Goal: Information Seeking & Learning: Learn about a topic

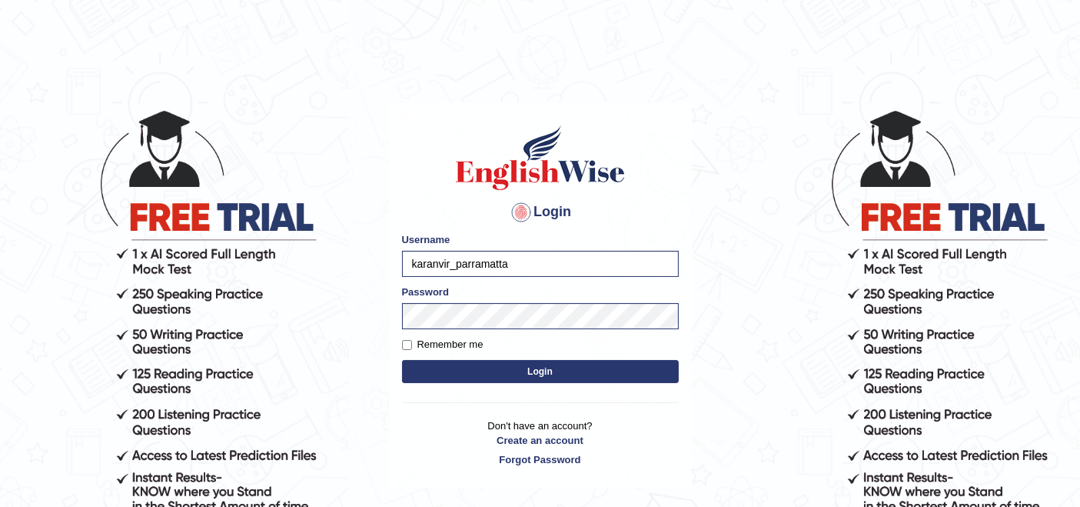
click at [507, 375] on button "Login" at bounding box center [540, 371] width 277 height 23
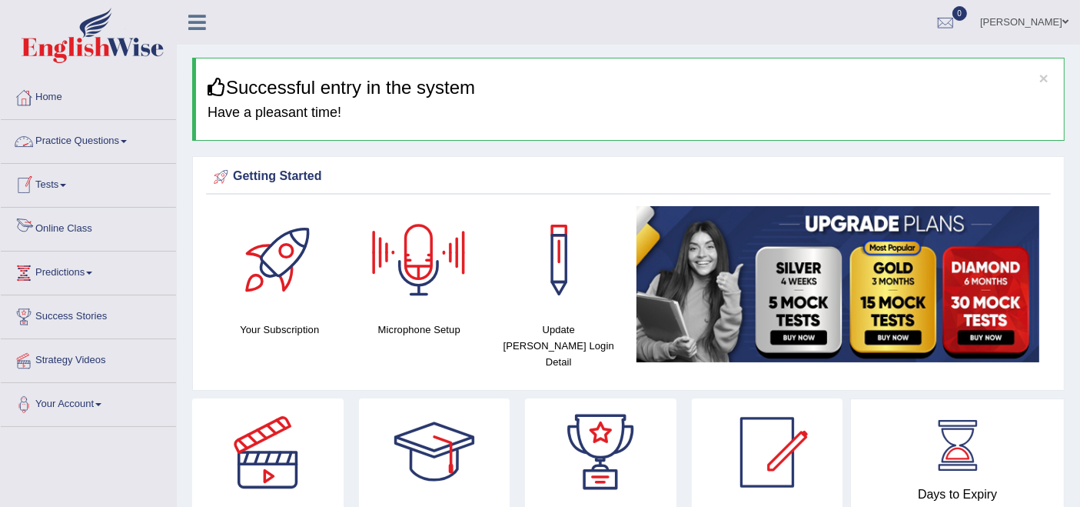
click at [65, 191] on link "Tests" at bounding box center [88, 183] width 175 height 38
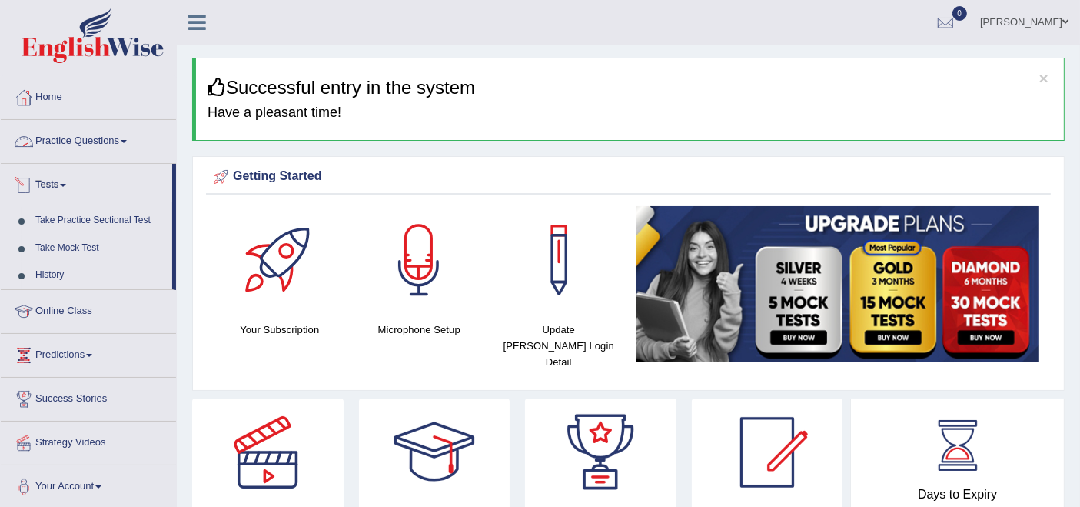
click at [85, 132] on link "Practice Questions" at bounding box center [88, 139] width 175 height 38
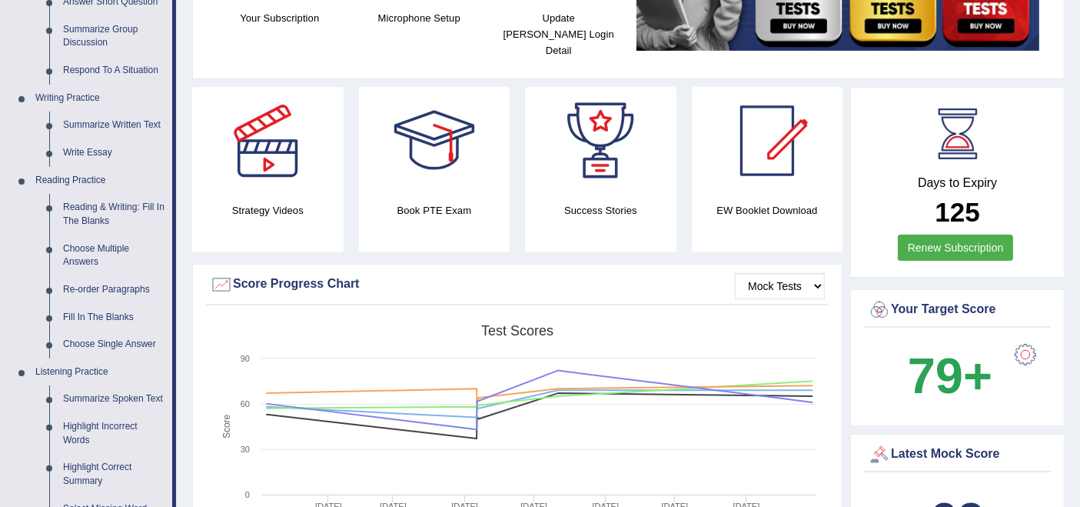
scroll to position [337, 0]
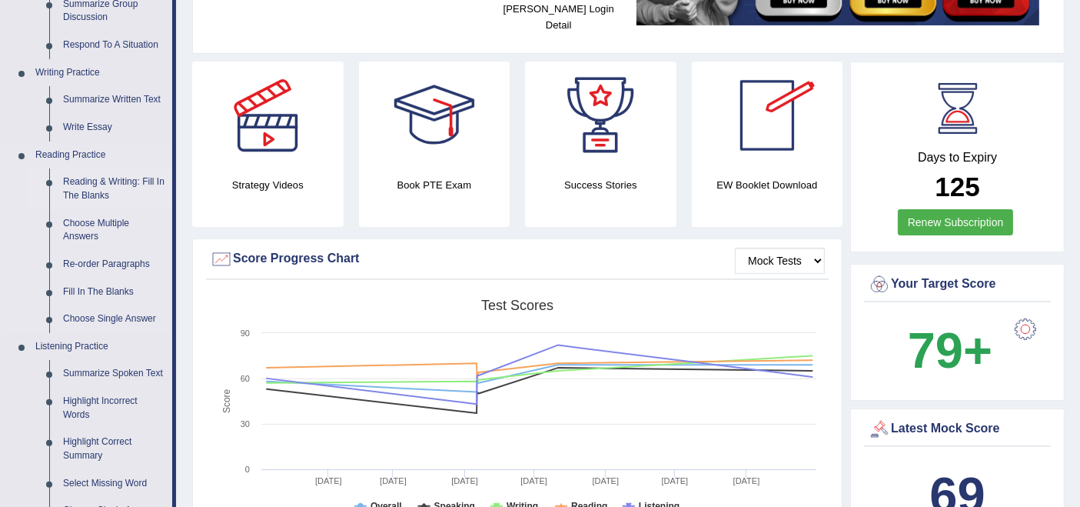
click at [88, 181] on link "Reading & Writing: Fill In The Blanks" at bounding box center [114, 188] width 116 height 41
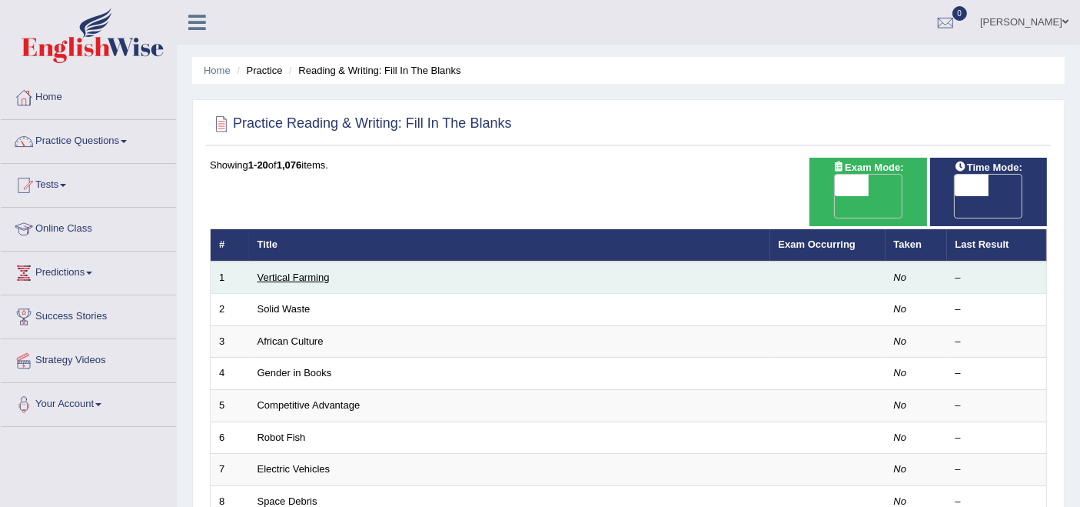
click at [285, 271] on link "Vertical Farming" at bounding box center [294, 277] width 72 height 12
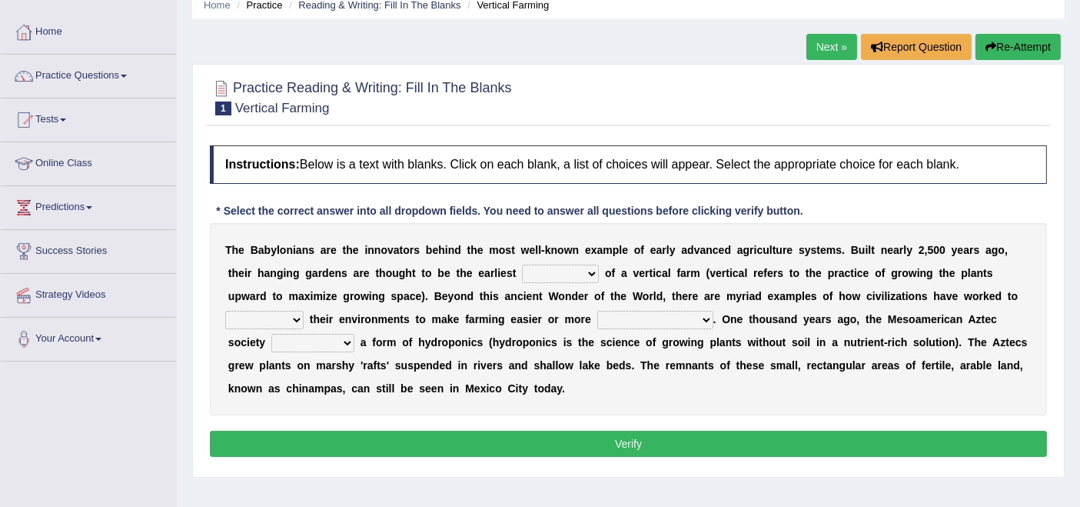
scroll to position [72, 0]
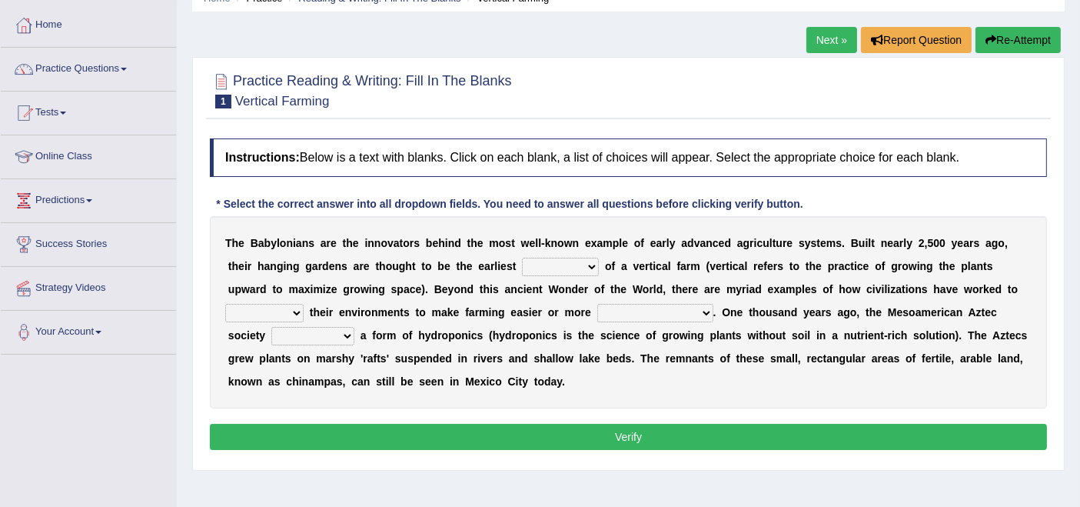
click at [587, 265] on select "prototype failure discredit protocol" at bounding box center [560, 267] width 77 height 18
select select "prototype"
click at [522, 258] on select "prototype failure discredit protocol" at bounding box center [560, 267] width 77 height 18
click at [282, 314] on select "manipulate escape respect disarrange" at bounding box center [264, 313] width 78 height 18
select select "manipulate"
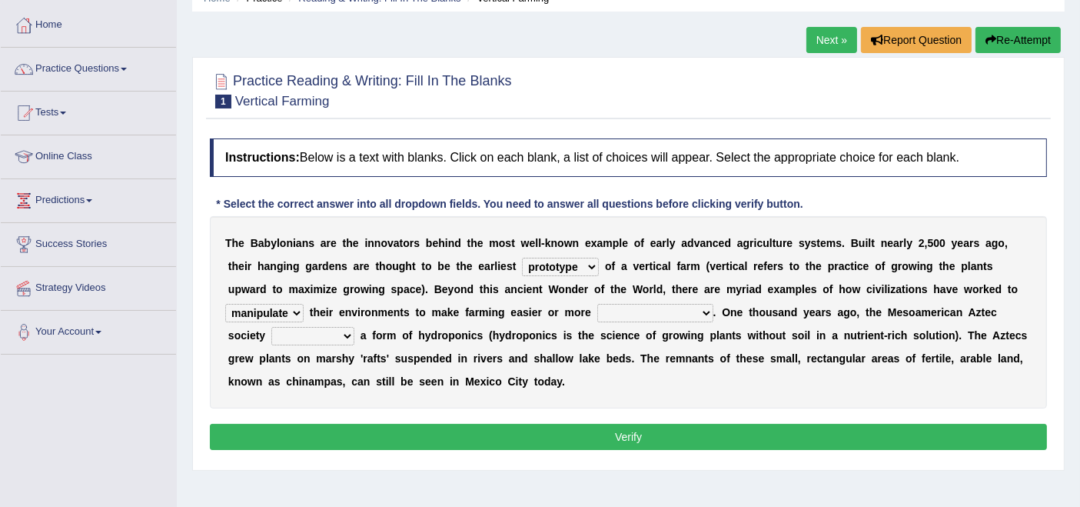
click at [225, 304] on select "manipulate escape respect disarrange" at bounding box center [264, 313] width 78 height 18
click at [690, 304] on select "productive constructive connective counterproductive" at bounding box center [656, 313] width 116 height 18
click at [598, 304] on select "productive constructive connective counterproductive" at bounding box center [656, 313] width 116 height 18
click at [664, 305] on select "productive constructive connective counterproductive" at bounding box center [656, 313] width 116 height 18
select select "productive"
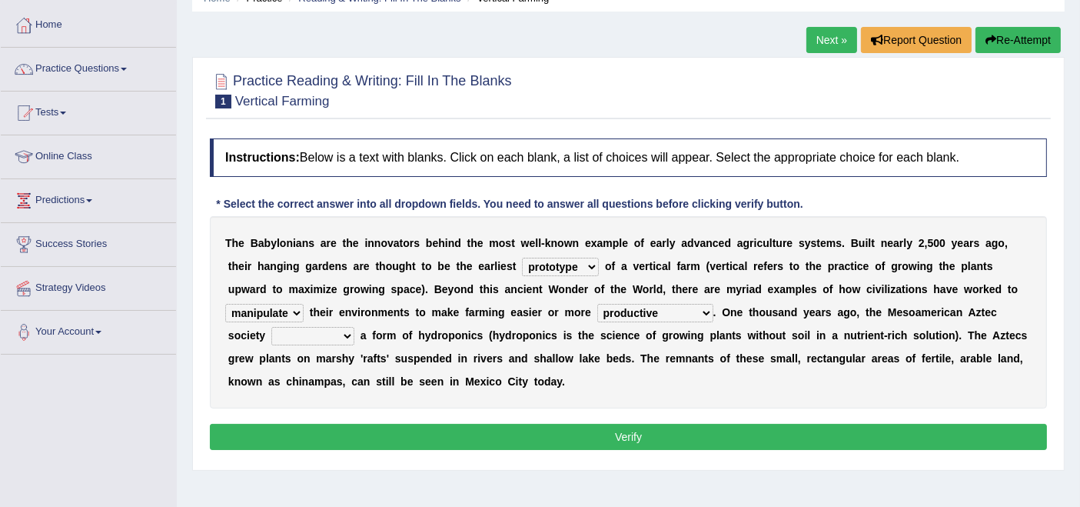
click at [598, 304] on select "productive constructive connective counterproductive" at bounding box center [656, 313] width 116 height 18
click at [323, 339] on select "domineered volunteered pioneered engineered" at bounding box center [312, 336] width 83 height 18
select select "pioneered"
click at [271, 327] on select "domineered volunteered pioneered engineered" at bounding box center [312, 336] width 83 height 18
click at [615, 438] on button "Verify" at bounding box center [628, 437] width 837 height 26
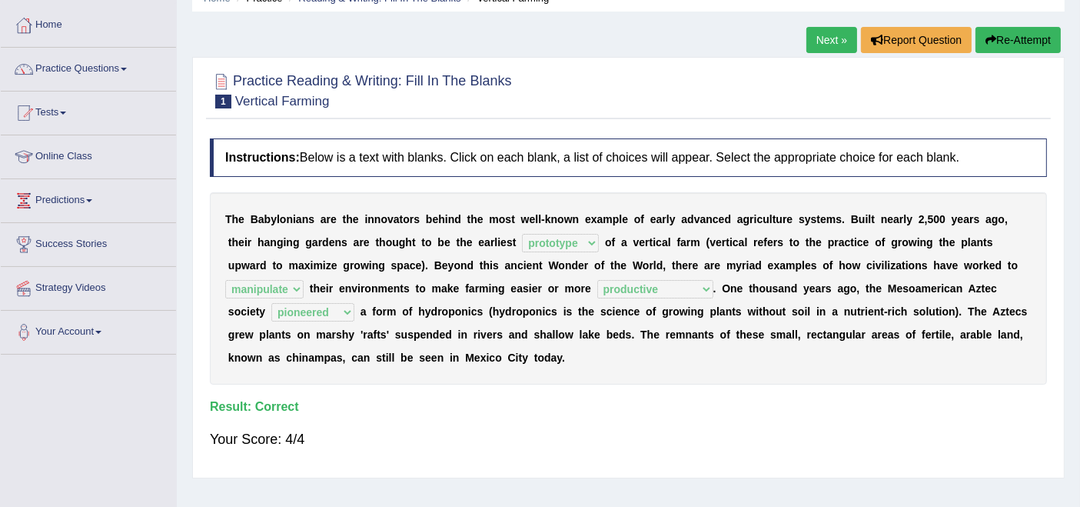
click at [834, 34] on link "Next »" at bounding box center [832, 40] width 51 height 26
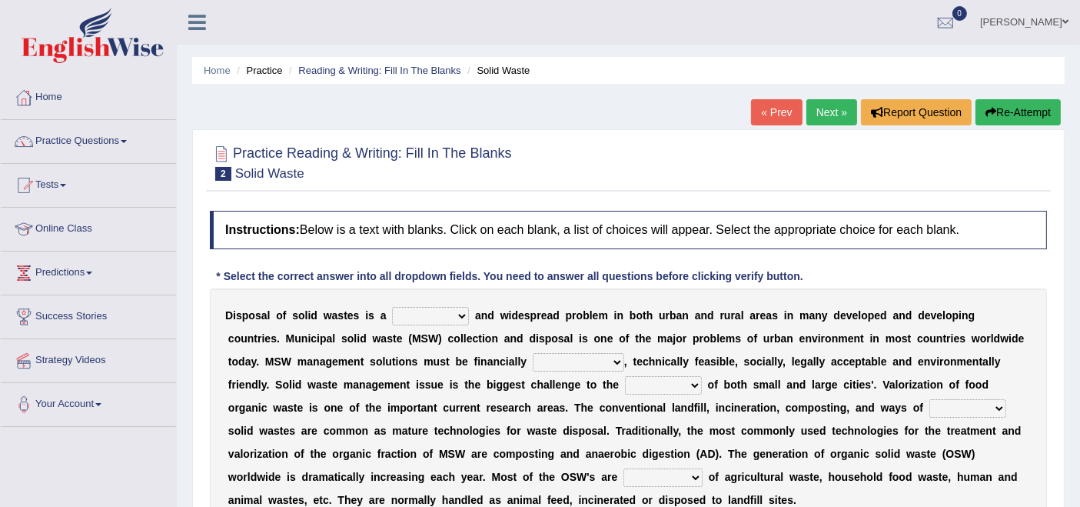
click at [455, 316] on select "slanting stinging stalling shafting" at bounding box center [430, 316] width 77 height 18
select select "stinging"
click at [392, 307] on select "slanting stinging stalling shafting" at bounding box center [430, 316] width 77 height 18
click at [571, 359] on select "unattainable sustainable objectionable treasonable" at bounding box center [579, 362] width 92 height 18
select select "sustainable"
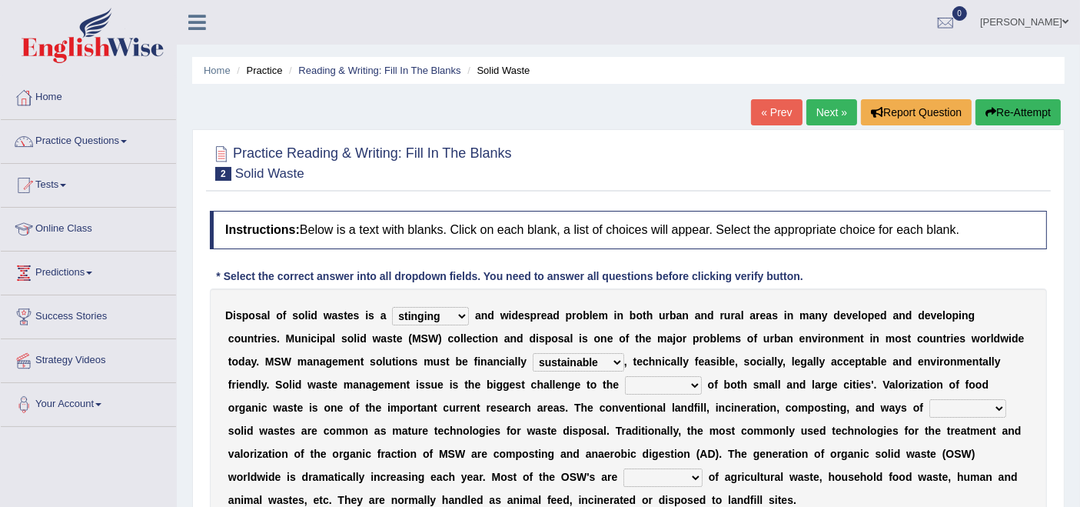
click at [533, 353] on select "unattainable sustainable objectionable treasonable" at bounding box center [579, 362] width 92 height 18
click at [573, 365] on select "unattainable sustainable objectionable treasonable" at bounding box center [579, 362] width 92 height 18
click at [633, 382] on select "plants culture authorities history" at bounding box center [663, 385] width 77 height 18
select select "authorities"
click at [625, 376] on select "plants culture authorities history" at bounding box center [663, 385] width 77 height 18
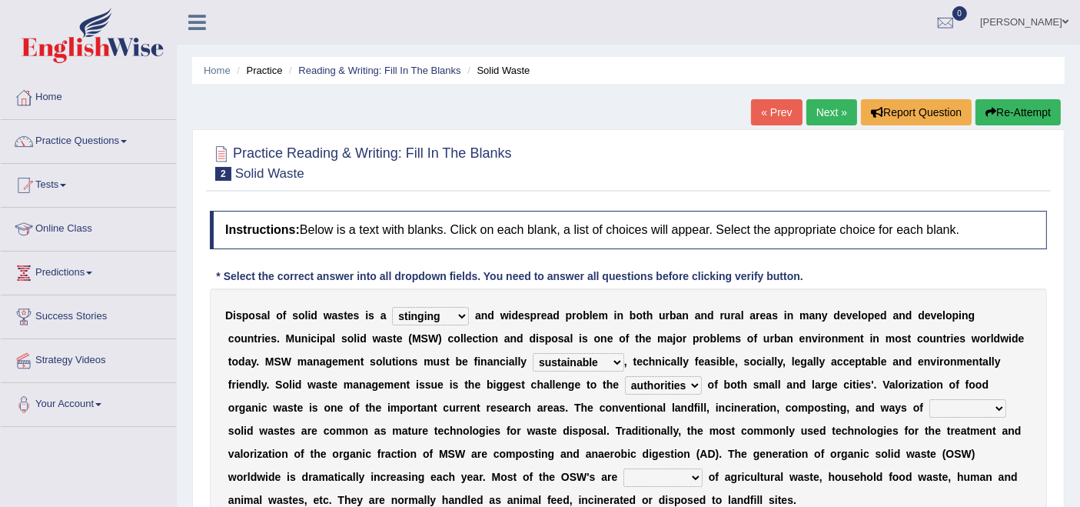
click at [930, 411] on select "reserving preserving deserving handling" at bounding box center [968, 408] width 77 height 18
select select "preserving"
click at [930, 399] on select "reserving preserving deserving handling" at bounding box center [968, 408] width 77 height 18
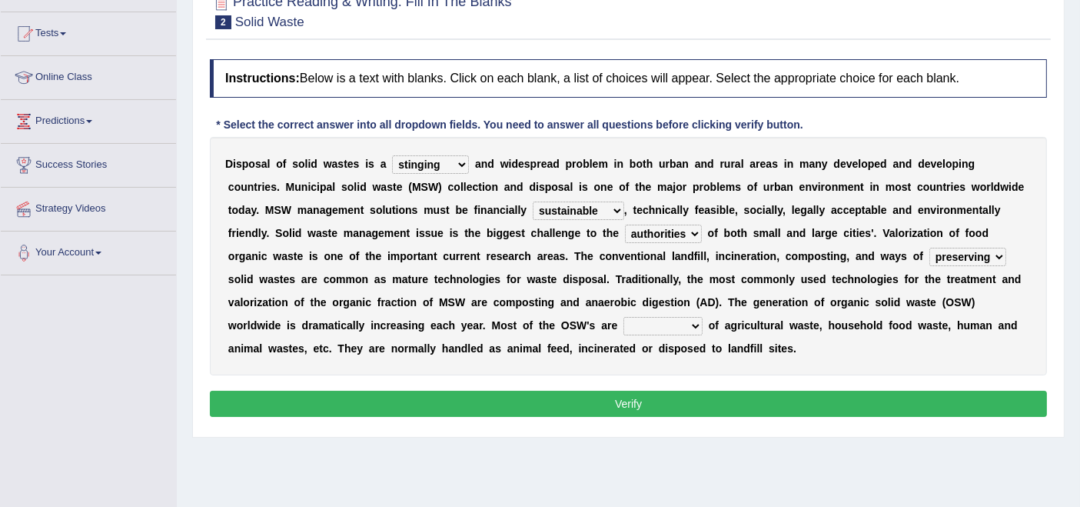
scroll to position [155, 0]
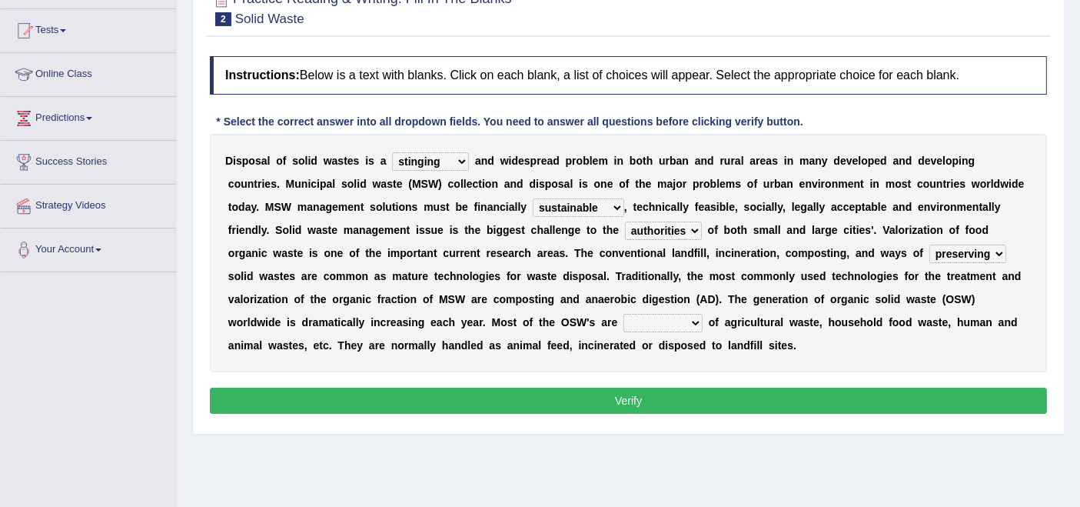
click at [624, 321] on select "composed disposed composing disposing" at bounding box center [663, 323] width 79 height 18
select select "composed"
click at [624, 314] on select "composed disposed composing disposing" at bounding box center [663, 323] width 79 height 18
click at [593, 395] on button "Verify" at bounding box center [628, 401] width 837 height 26
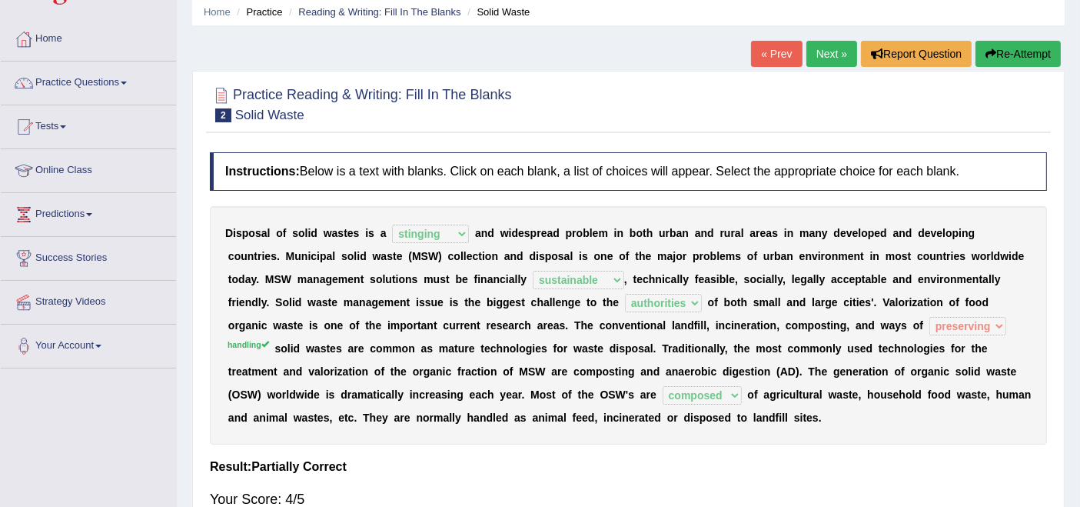
scroll to position [57, 0]
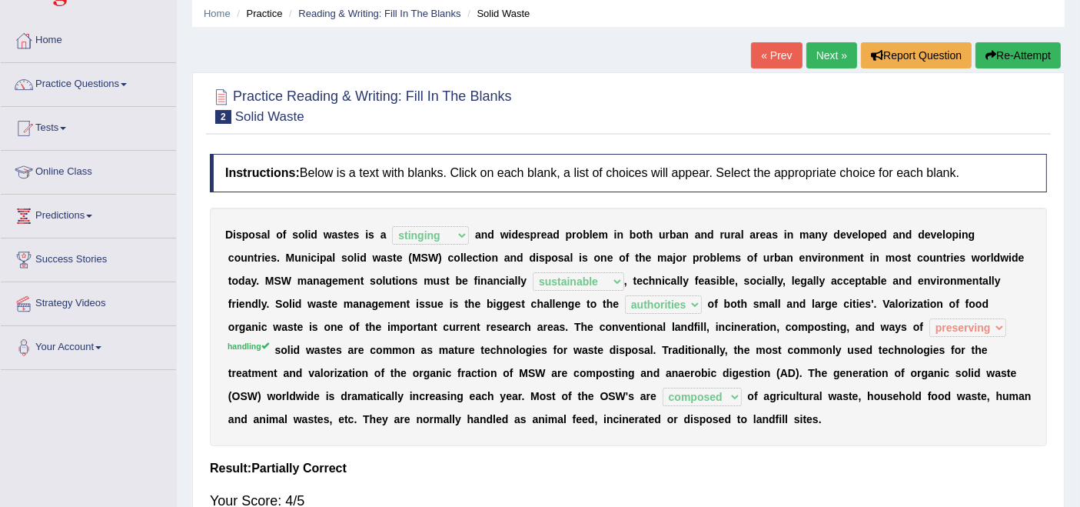
click at [829, 55] on link "Next »" at bounding box center [832, 55] width 51 height 26
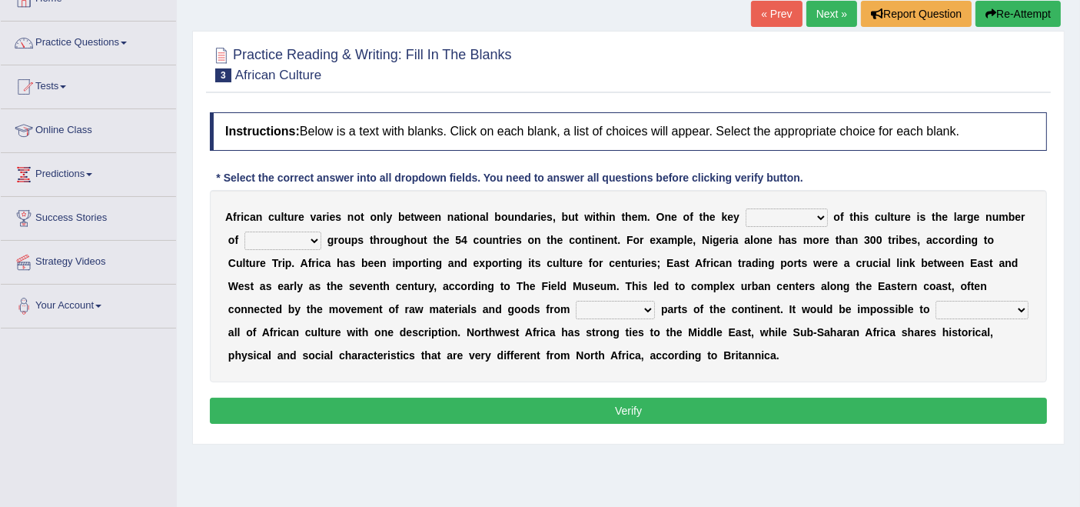
scroll to position [114, 0]
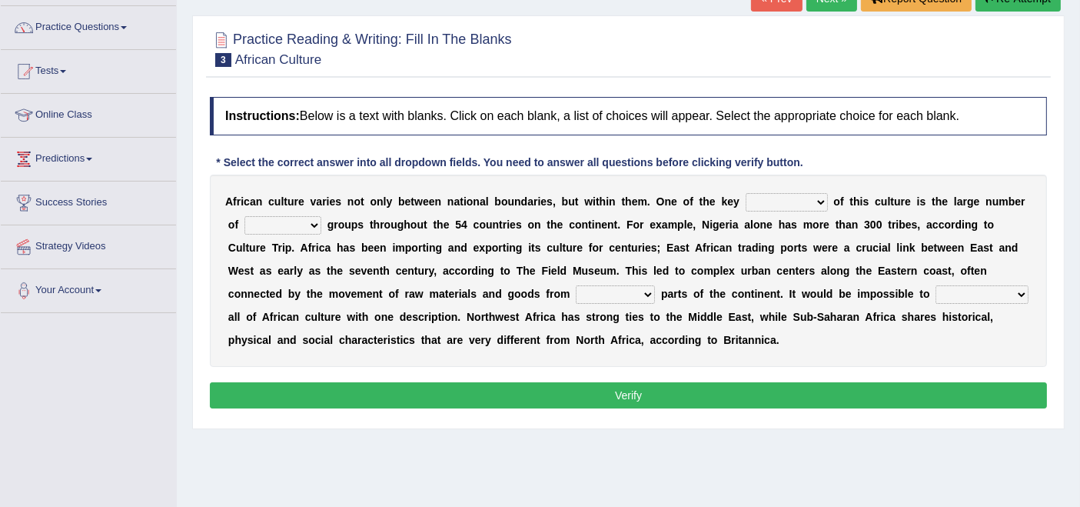
click at [791, 198] on select "conjectures features issues doubts" at bounding box center [787, 202] width 82 height 18
select select "features"
click at [746, 193] on select "conjectures features issues doubts" at bounding box center [787, 202] width 82 height 18
click at [293, 227] on select "ethic ethnic eugenic epic" at bounding box center [283, 225] width 77 height 18
select select "ethnic"
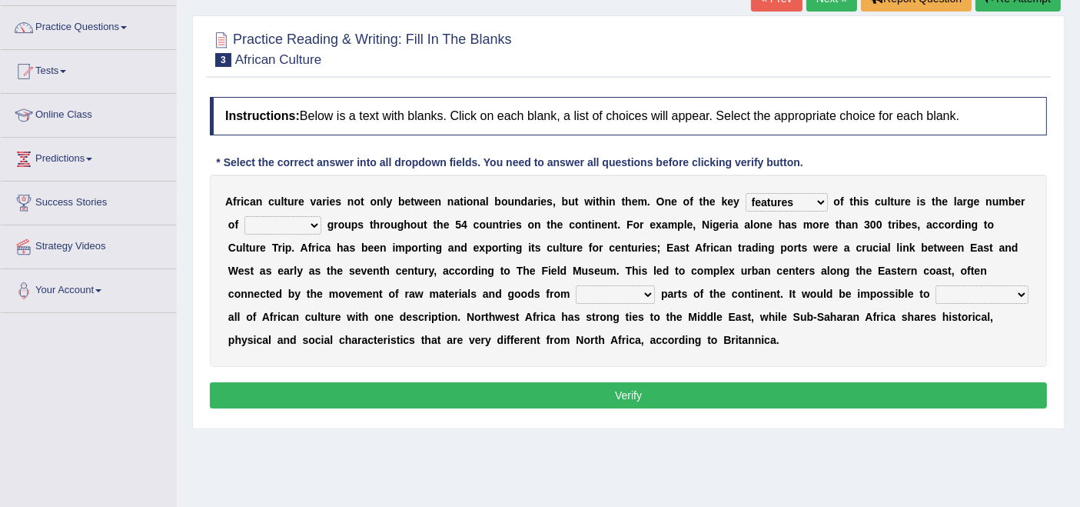
click at [245, 216] on select "ethic ethnic eugenic epic" at bounding box center [283, 225] width 77 height 18
click at [625, 292] on select "forelocked interlocked unlocked landlocked" at bounding box center [615, 294] width 79 height 18
select select "landlocked"
click at [576, 285] on select "forelocked interlocked unlocked landlocked" at bounding box center [615, 294] width 79 height 18
click at [987, 292] on select "characterize conceptualize symbolize synthesize" at bounding box center [982, 294] width 93 height 18
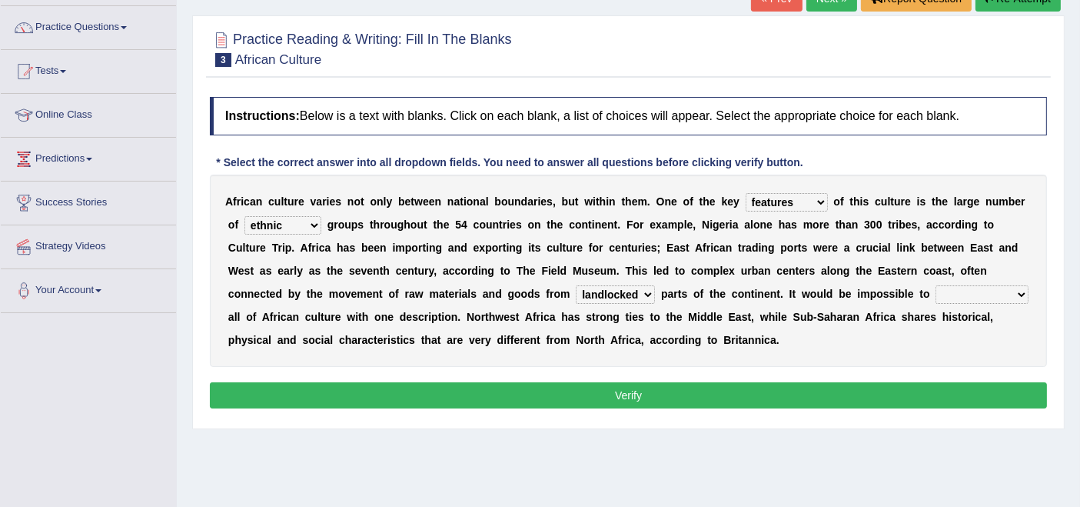
select select "conceptualize"
click at [936, 285] on select "characterize conceptualize symbolize synthesize" at bounding box center [982, 294] width 93 height 18
click at [752, 388] on button "Verify" at bounding box center [628, 395] width 837 height 26
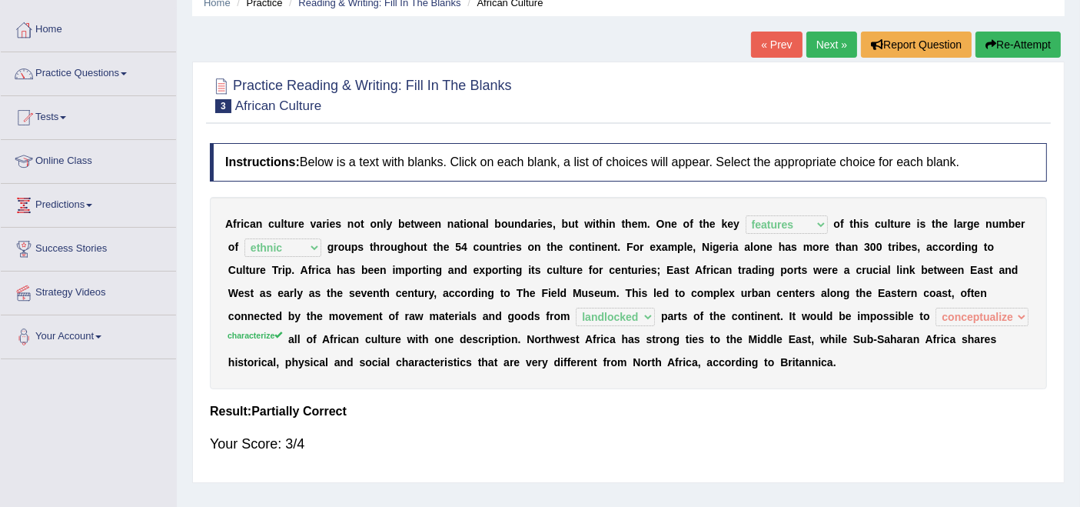
scroll to position [58, 0]
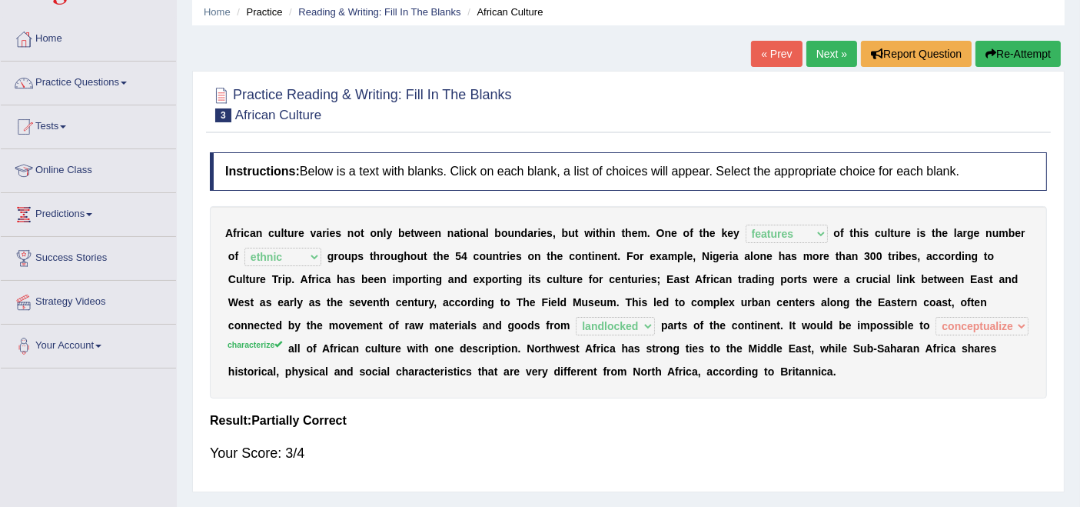
click at [810, 65] on link "Next »" at bounding box center [832, 54] width 51 height 26
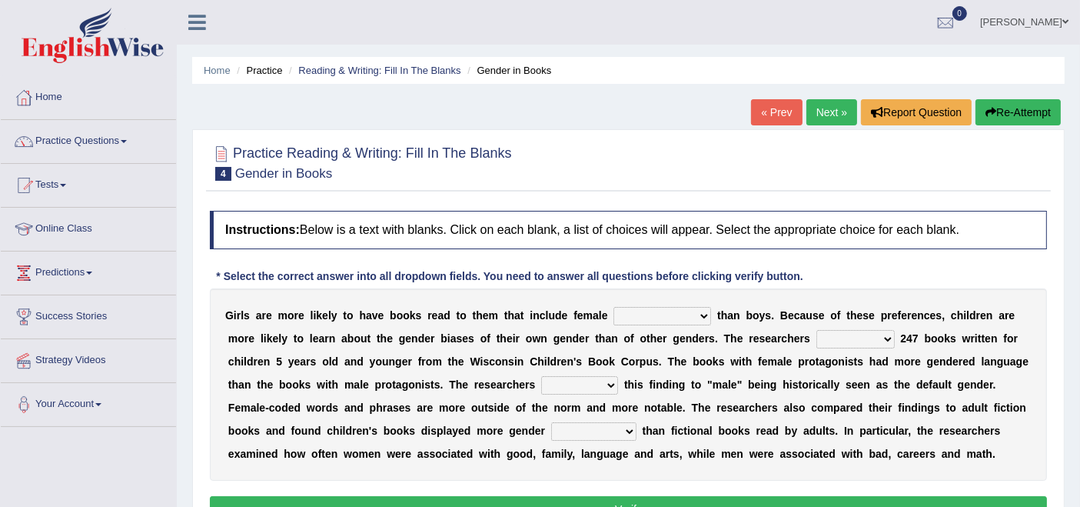
click at [698, 314] on select "protagonists cosmogonists agonists expressionists" at bounding box center [663, 316] width 98 height 18
select select "protagonists"
click at [614, 307] on select "protagonists cosmogonists agonists expressionists" at bounding box center [663, 316] width 98 height 18
click at [868, 341] on select "hydrolyzed paralyzed catalyzed analyzed" at bounding box center [856, 339] width 78 height 18
select select "analyzed"
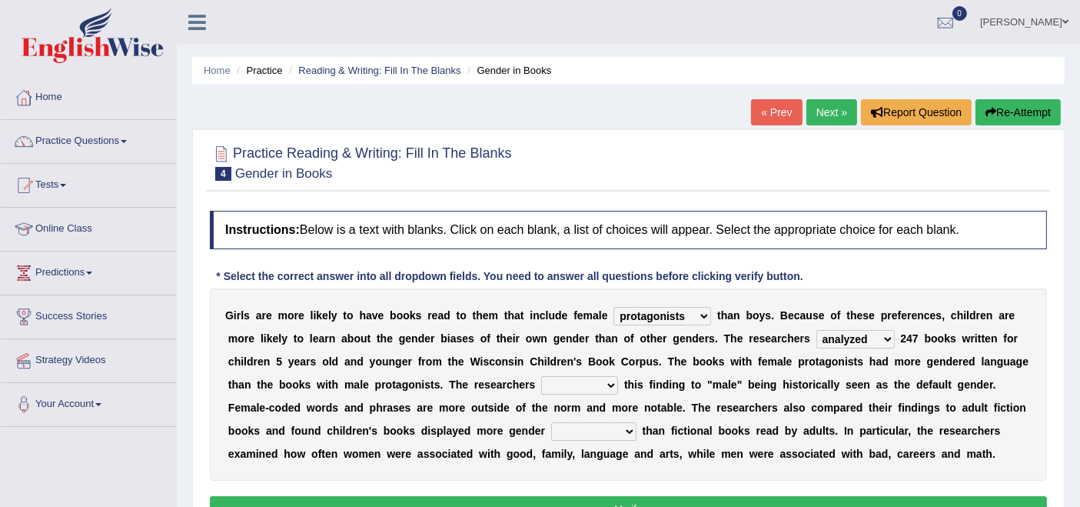
click at [817, 330] on select "hydrolyzed paralyzed catalyzed analyzed" at bounding box center [856, 339] width 78 height 18
click at [609, 378] on select "contribute tribute distribute attribute" at bounding box center [579, 385] width 77 height 18
select select "tribute"
click at [541, 376] on select "contribute tribute distribute attribute" at bounding box center [579, 385] width 77 height 18
click at [613, 427] on select "stereotypes teletypes prototypes electrotypes" at bounding box center [593, 431] width 85 height 18
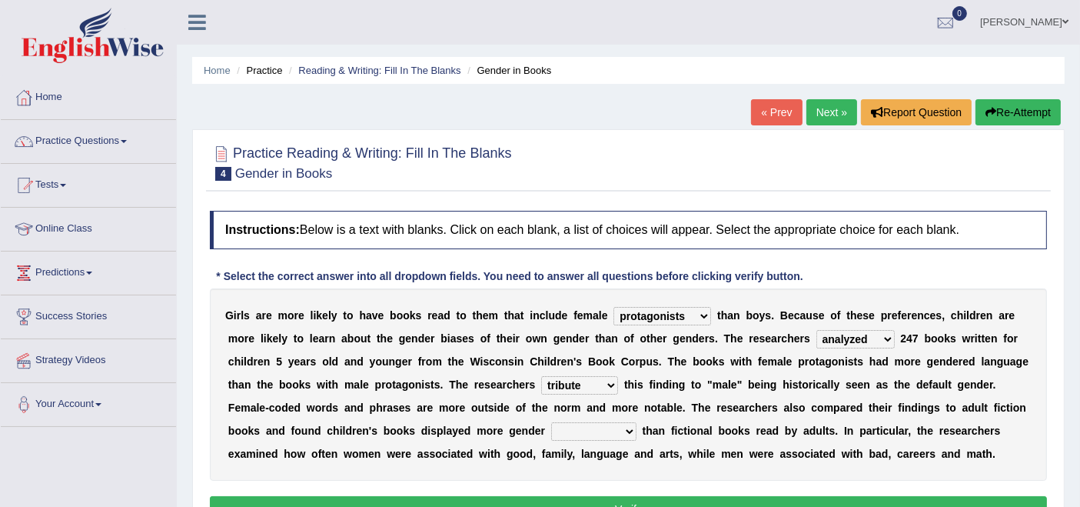
click at [629, 426] on select "stereotypes teletypes prototypes electrotypes" at bounding box center [593, 431] width 85 height 18
click at [551, 422] on select "stereotypes teletypes prototypes electrotypes" at bounding box center [593, 431] width 85 height 18
click at [618, 435] on select "stereotypes teletypes prototypes electrotypes" at bounding box center [593, 431] width 85 height 18
click at [749, 405] on b "c" at bounding box center [752, 407] width 6 height 12
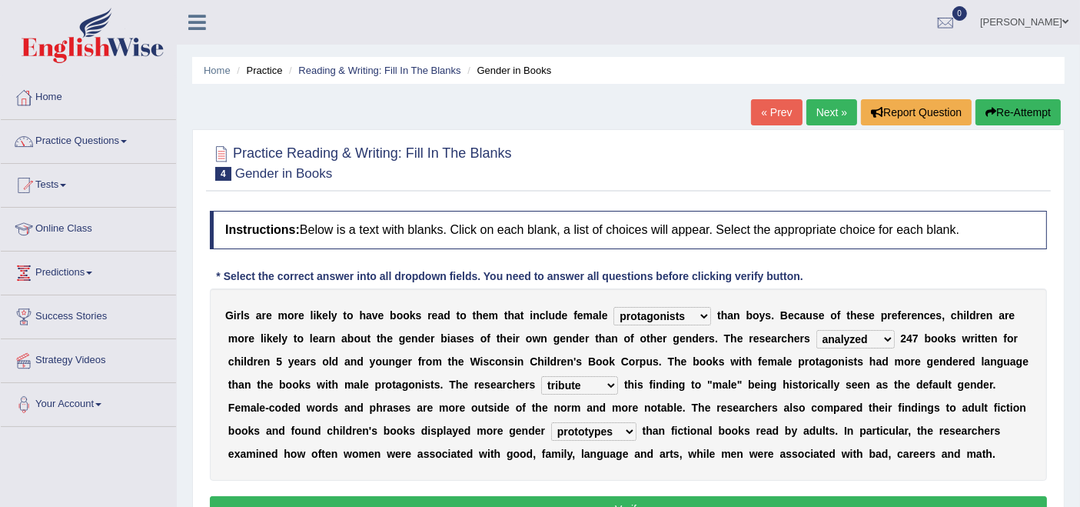
click at [625, 432] on select "stereotypes teletypes prototypes electrotypes" at bounding box center [593, 431] width 85 height 18
select select "stereotypes"
click at [551, 422] on select "stereotypes teletypes prototypes electrotypes" at bounding box center [593, 431] width 85 height 18
click at [680, 496] on button "Verify" at bounding box center [628, 509] width 837 height 26
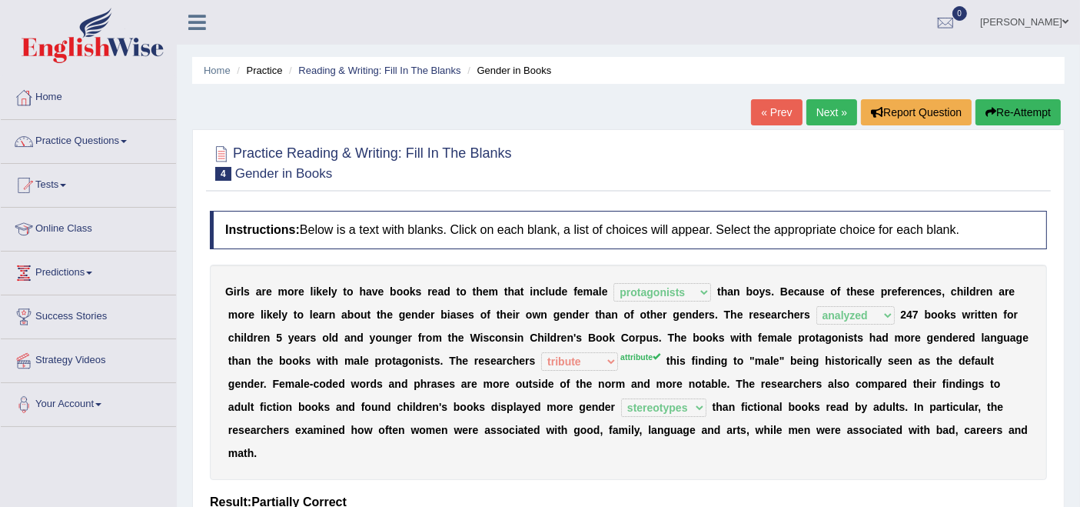
click at [483, 171] on h2 "Practice Reading & Writing: Fill In The Blanks 4 Gender in Books" at bounding box center [361, 161] width 302 height 38
click at [824, 102] on link "Next »" at bounding box center [832, 112] width 51 height 26
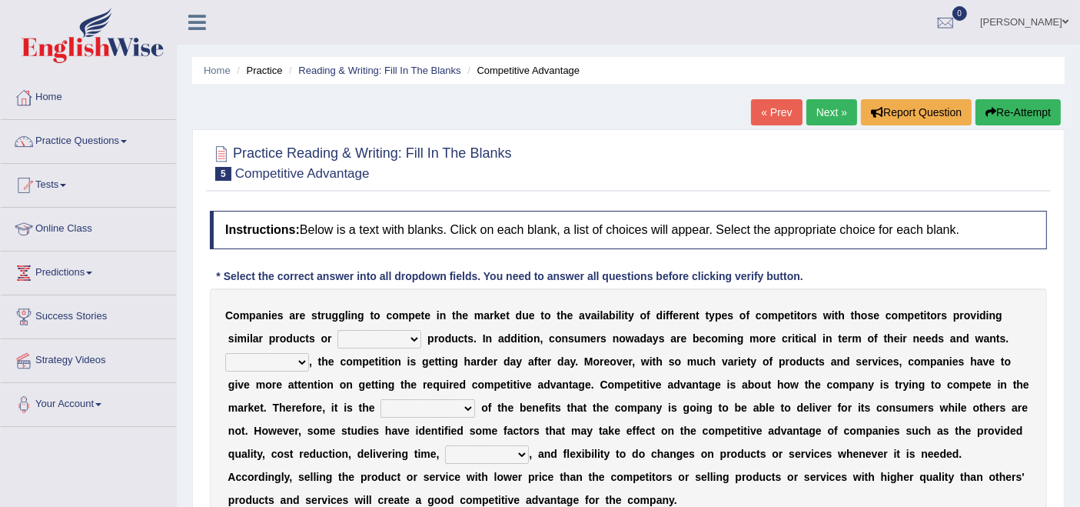
scroll to position [91, 0]
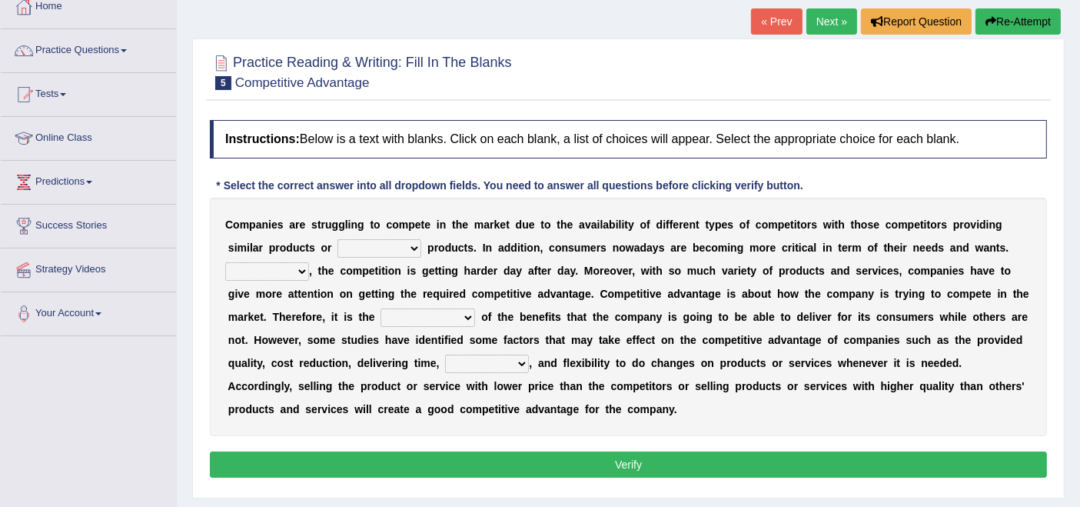
click at [408, 245] on select "constitution restitution substitution institution" at bounding box center [380, 248] width 84 height 18
select select "substitution"
click at [338, 239] on select "constitution restitution substitution institution" at bounding box center [380, 248] width 84 height 18
click at [299, 270] on select "However Instead Additionally Therefore" at bounding box center [267, 271] width 84 height 18
click at [225, 262] on select "However Instead Additionally Therefore" at bounding box center [267, 271] width 84 height 18
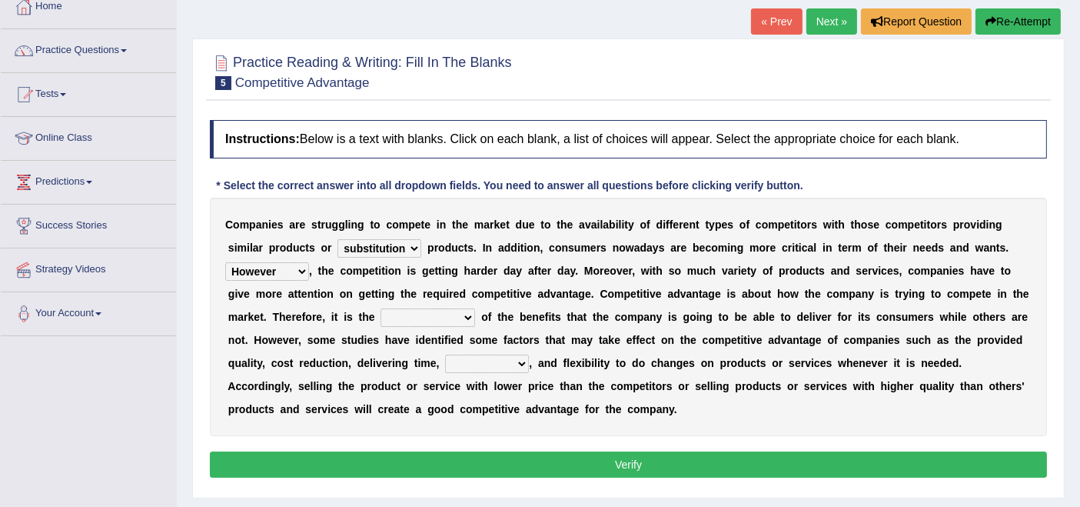
click at [294, 274] on select "However Instead Additionally Therefore" at bounding box center [267, 271] width 84 height 18
click at [225, 262] on select "However Instead Additionally Therefore" at bounding box center [267, 271] width 84 height 18
click at [304, 266] on select "However Instead Additionally Therefore" at bounding box center [267, 271] width 84 height 18
select select "Therefore"
click at [225, 262] on select "However Instead Additionally Therefore" at bounding box center [267, 271] width 84 height 18
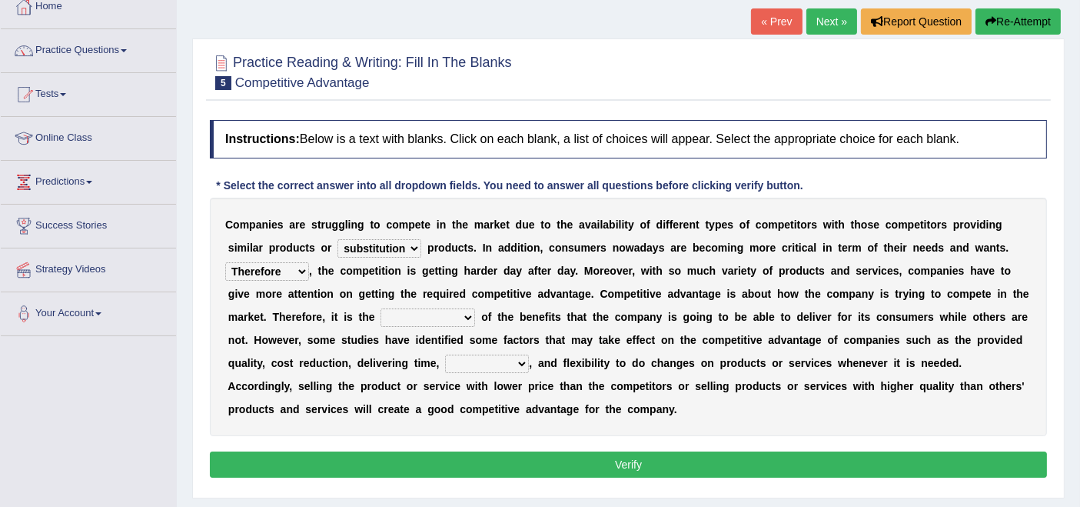
click at [457, 316] on select "dissemination ordination determination incarnation" at bounding box center [428, 317] width 95 height 18
select select "ordination"
click at [381, 308] on select "dissemination ordination determination incarnation" at bounding box center [428, 317] width 95 height 18
click at [526, 355] on select "captivation aggregation deprivation innovation" at bounding box center [487, 364] width 84 height 18
select select "innovation"
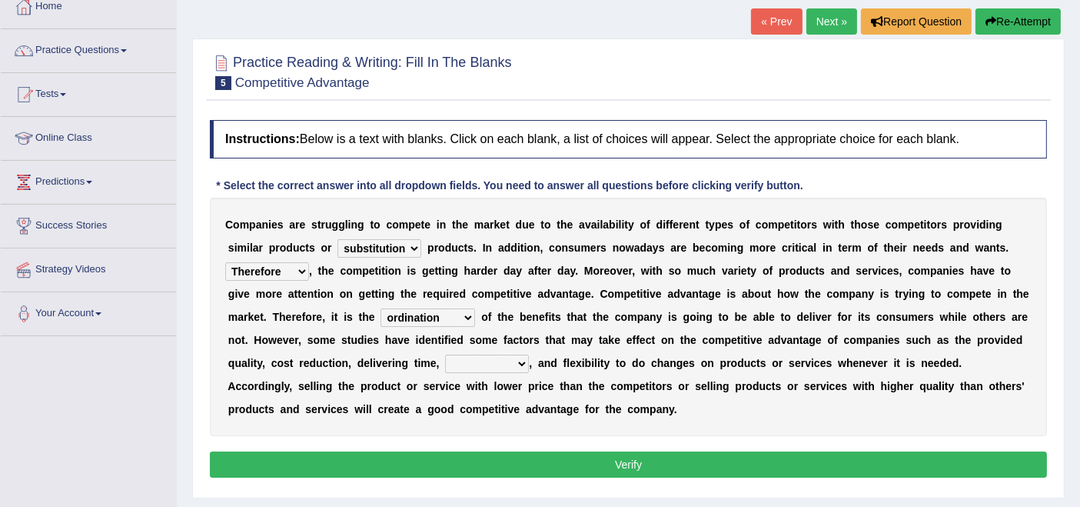
click at [445, 355] on select "captivation aggregation deprivation innovation" at bounding box center [487, 364] width 84 height 18
click at [666, 458] on button "Verify" at bounding box center [628, 464] width 837 height 26
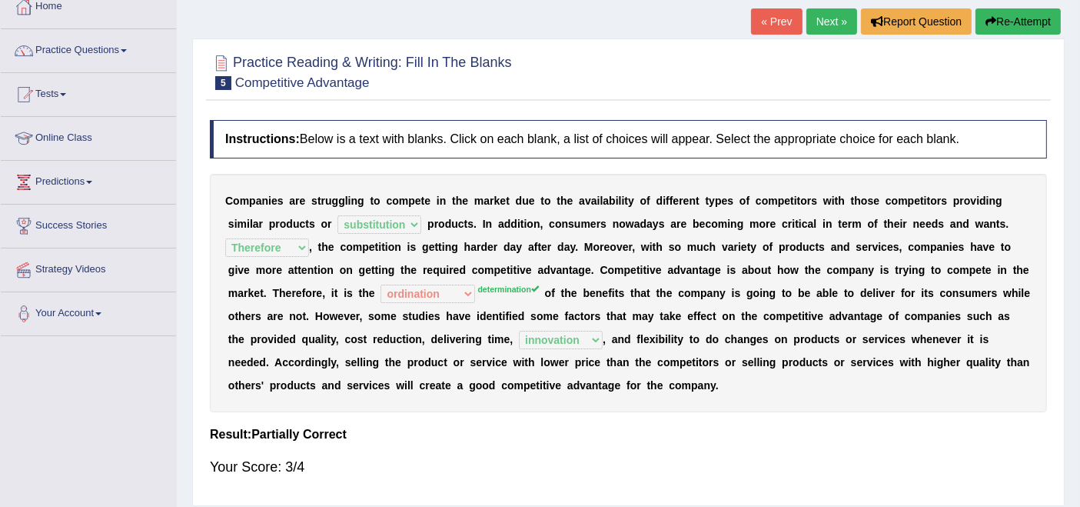
click at [500, 288] on sup "determination" at bounding box center [508, 289] width 61 height 9
click at [78, 51] on link "Practice Questions" at bounding box center [88, 48] width 175 height 38
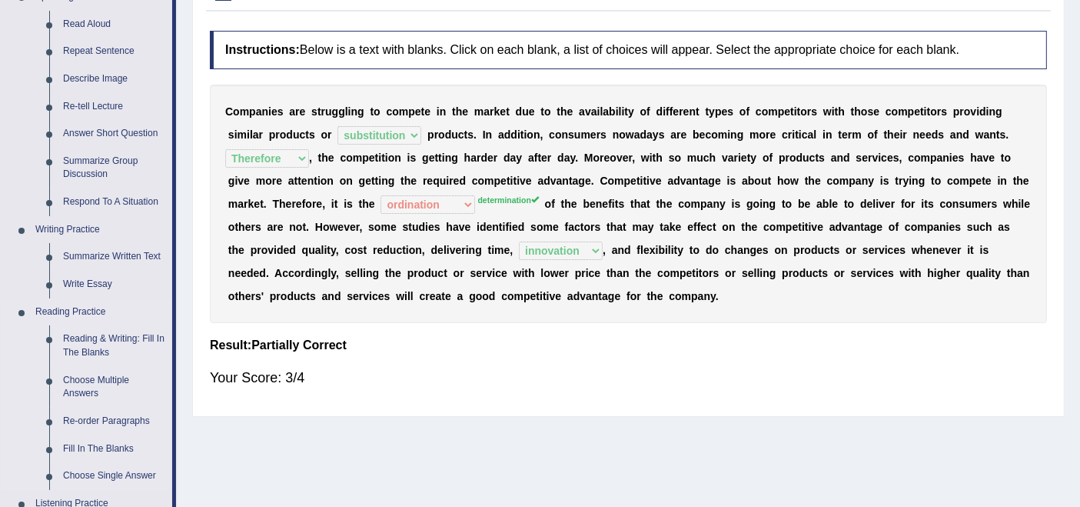
scroll to position [261, 0]
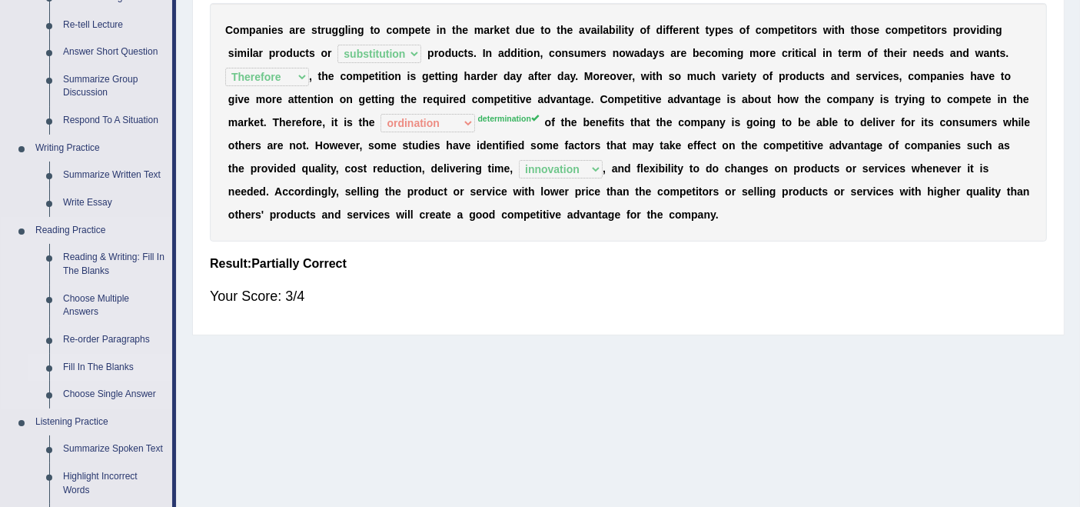
click at [69, 369] on link "Fill In The Blanks" at bounding box center [114, 368] width 116 height 28
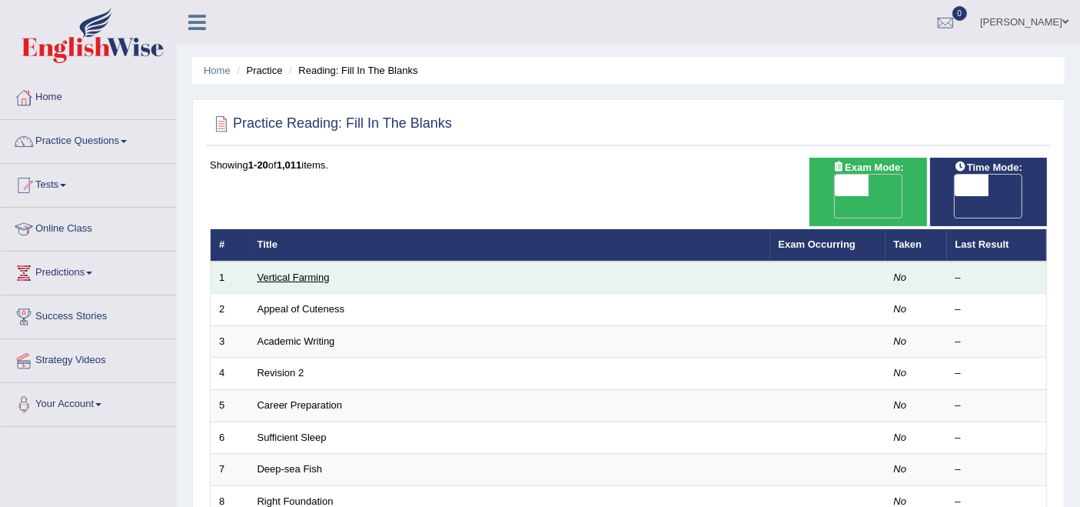
click at [295, 271] on link "Vertical Farming" at bounding box center [294, 277] width 72 height 12
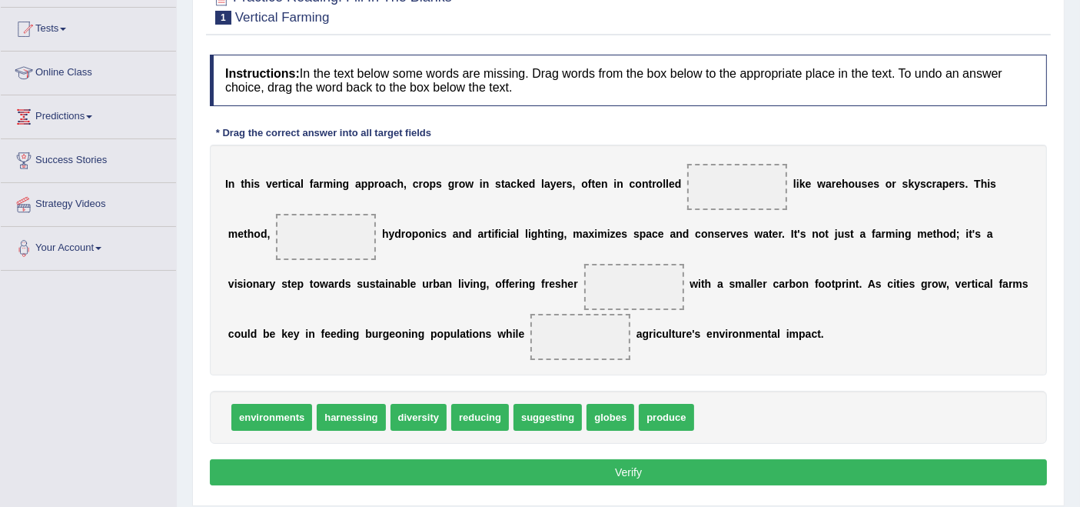
scroll to position [256, 0]
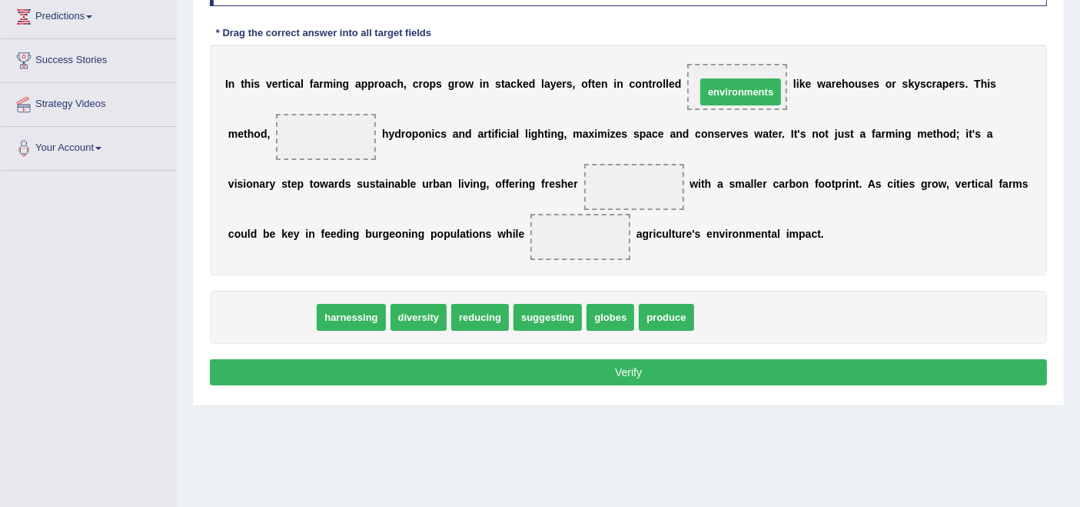
drag, startPoint x: 277, startPoint y: 322, endPoint x: 746, endPoint y: 97, distance: 520.4
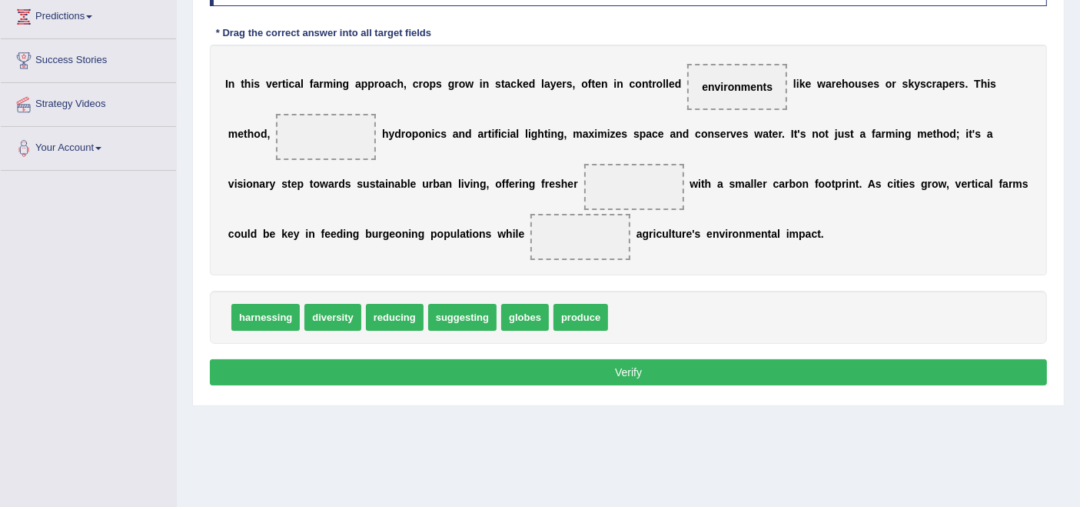
click at [341, 320] on span "diversity" at bounding box center [333, 317] width 56 height 27
drag, startPoint x: 321, startPoint y: 312, endPoint x: 636, endPoint y: 180, distance: 341.9
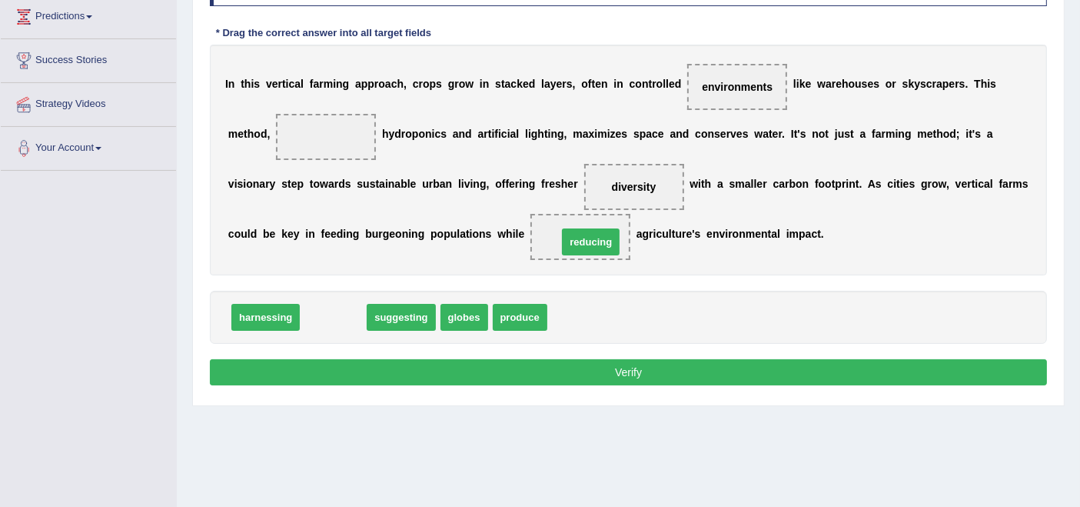
drag, startPoint x: 341, startPoint y: 315, endPoint x: 598, endPoint y: 240, distance: 268.4
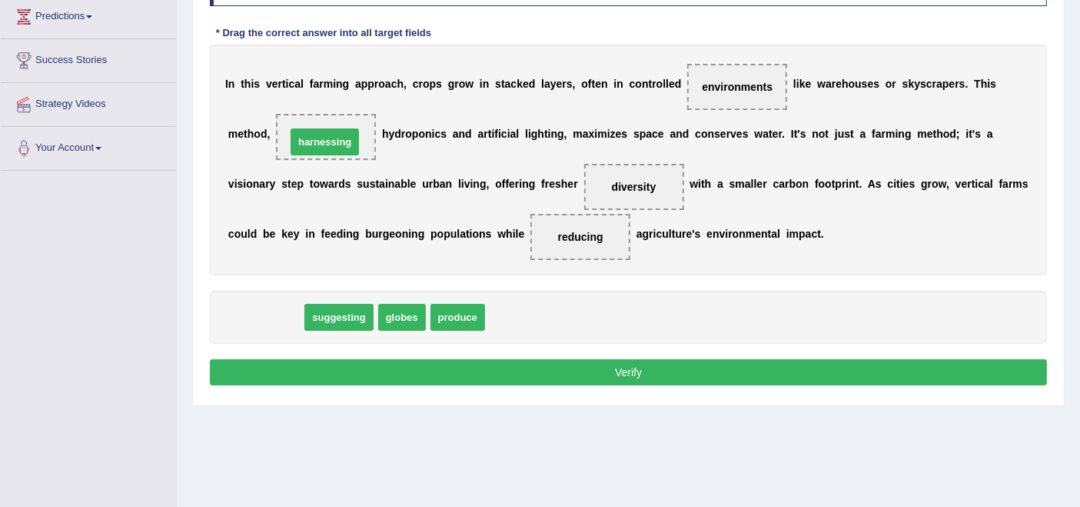
drag, startPoint x: 274, startPoint y: 315, endPoint x: 333, endPoint y: 140, distance: 185.1
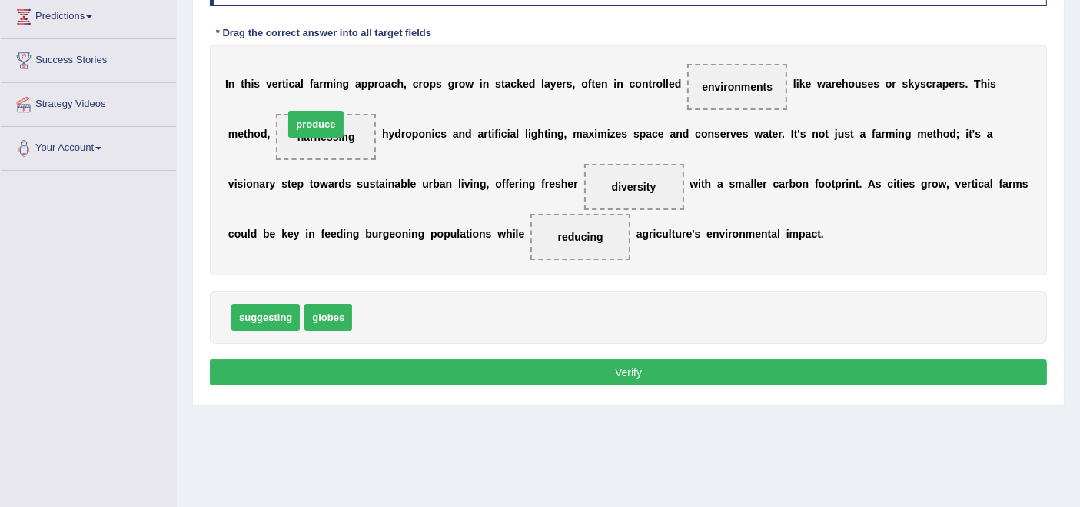
drag, startPoint x: 395, startPoint y: 324, endPoint x: 327, endPoint y: 131, distance: 204.5
click at [583, 371] on button "Verify" at bounding box center [628, 372] width 837 height 26
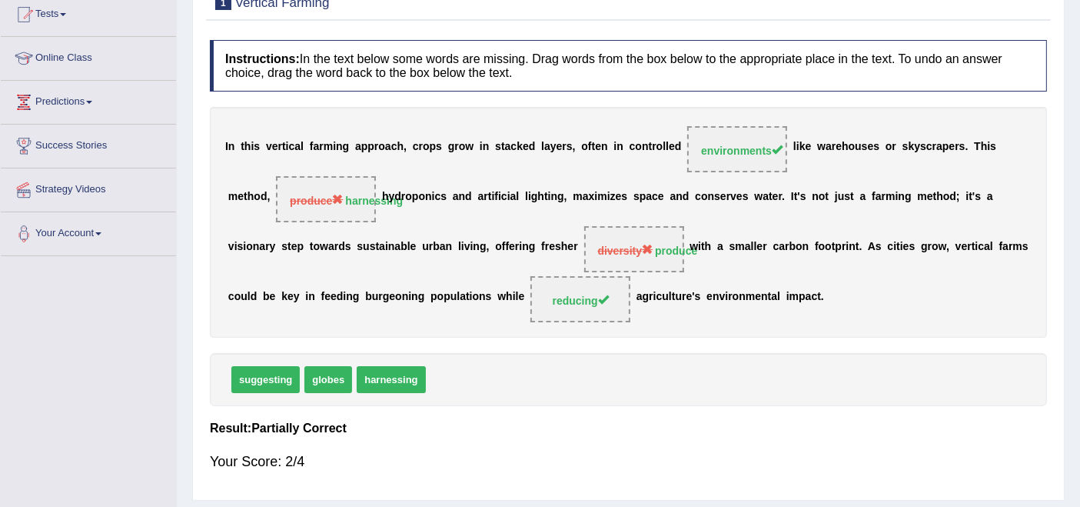
scroll to position [0, 0]
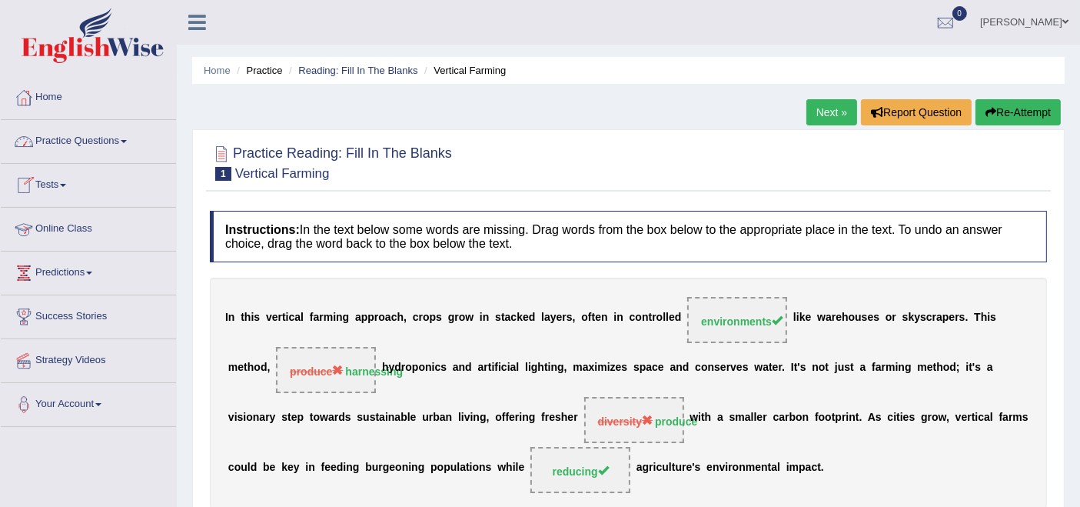
click at [75, 139] on link "Practice Questions" at bounding box center [88, 139] width 175 height 38
